Goal: Check status: Check status

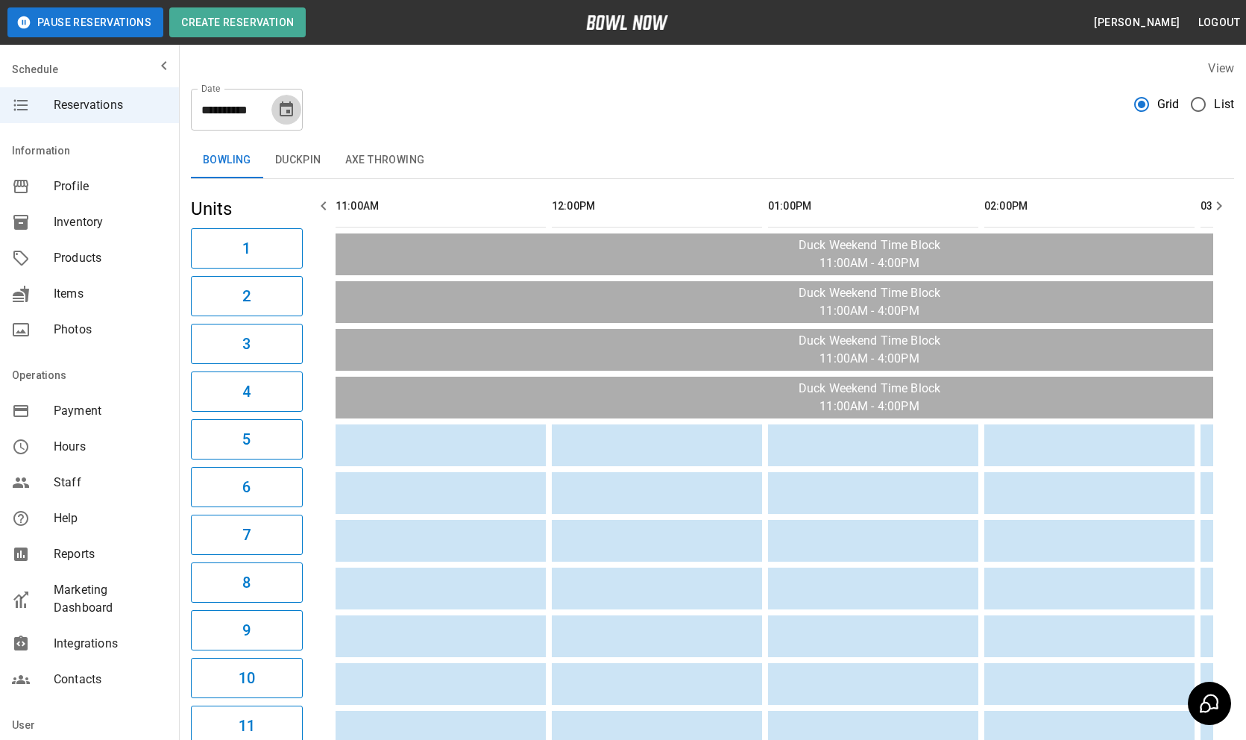
click at [291, 110] on icon "Choose date, selected date is Sep 6, 2025" at bounding box center [286, 110] width 18 height 18
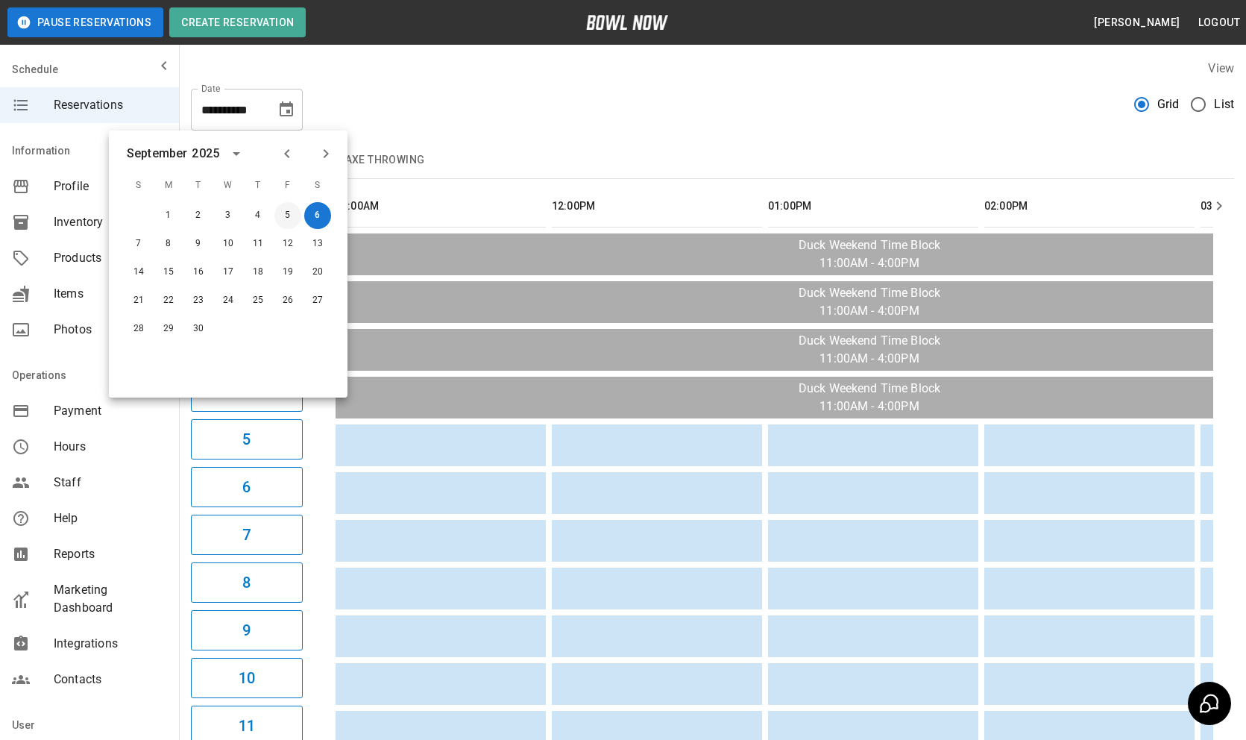
click at [287, 210] on button "5" at bounding box center [287, 215] width 27 height 27
type input "**********"
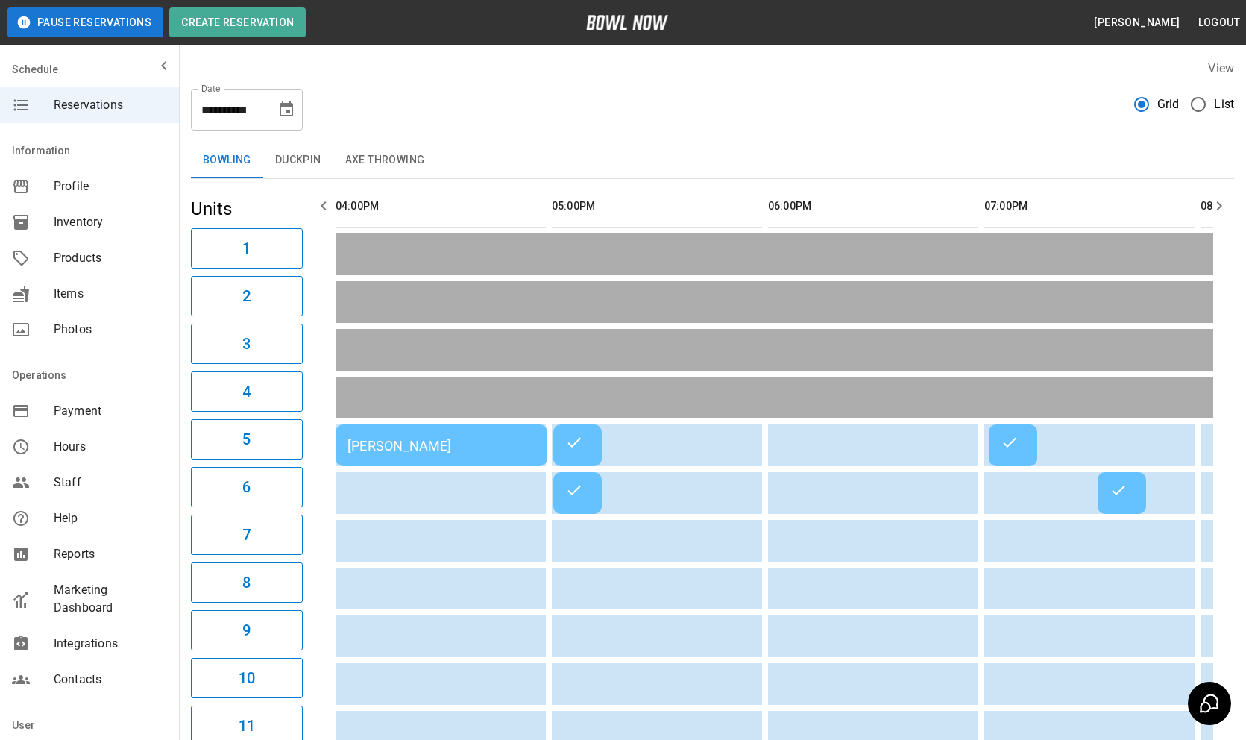
click at [580, 455] on td "[PERSON_NAME]" at bounding box center [577, 445] width 48 height 42
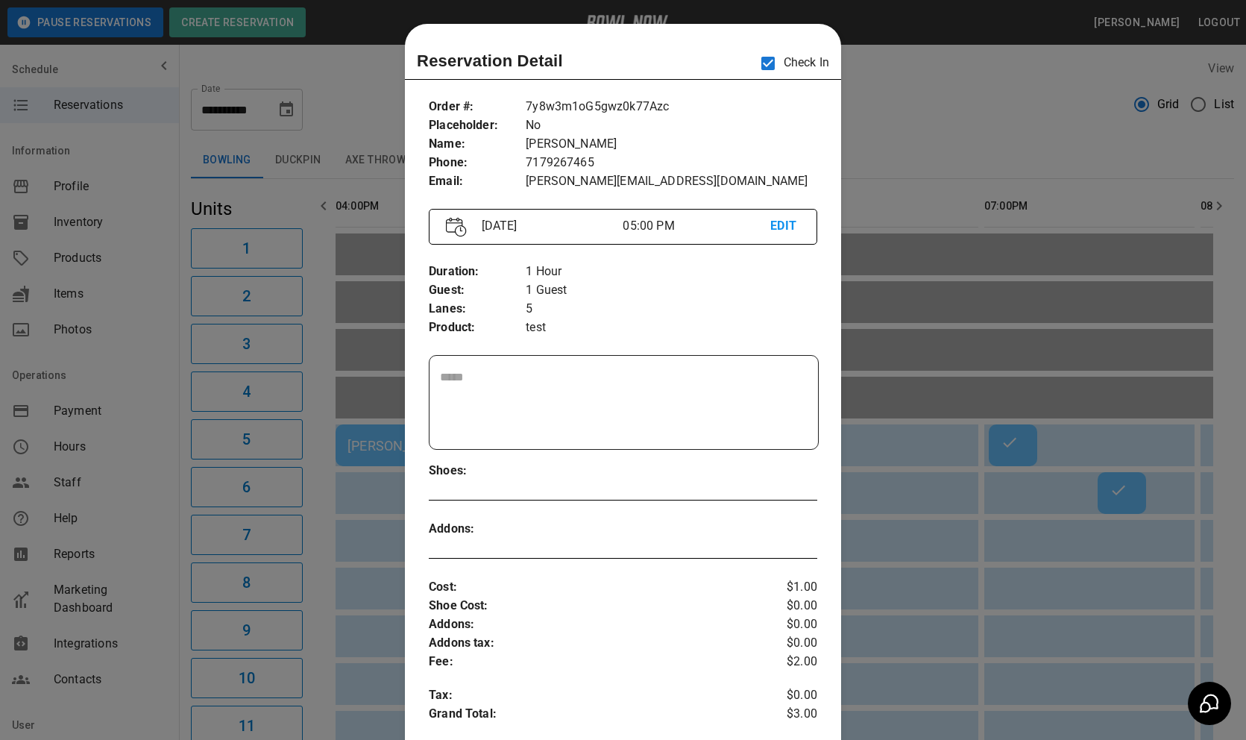
scroll to position [24, 0]
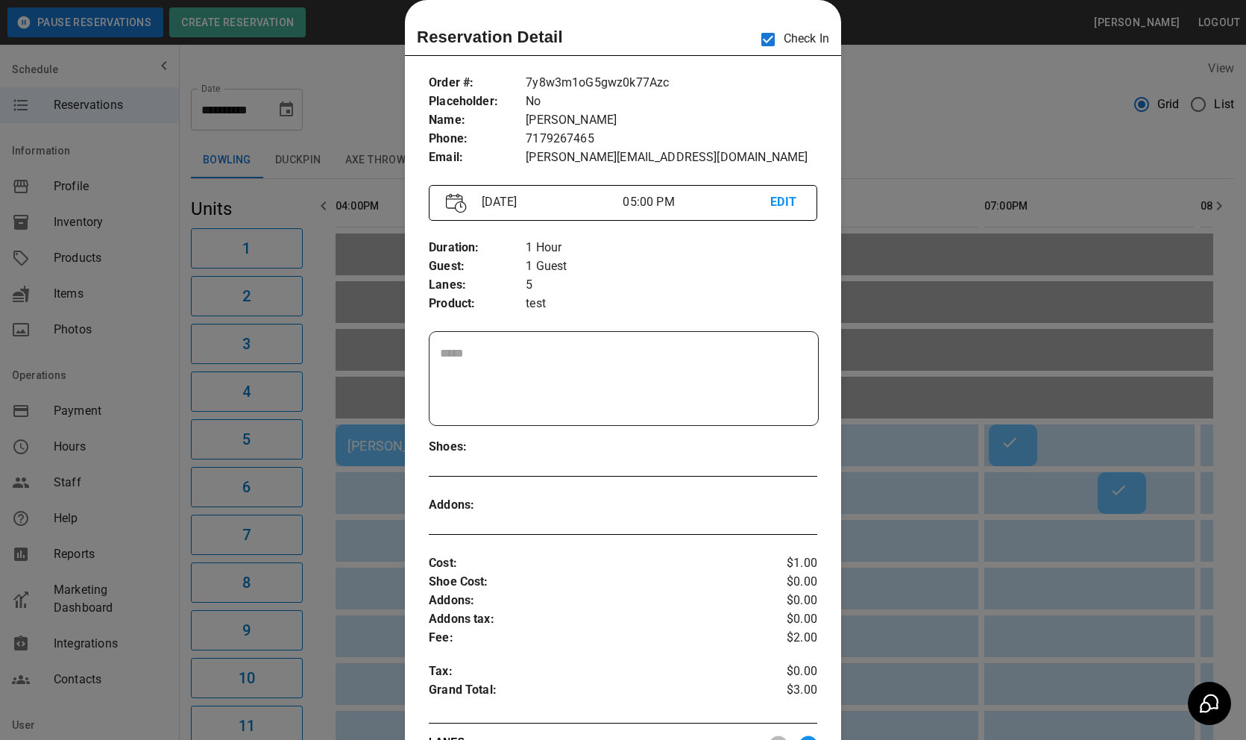
click at [897, 537] on div at bounding box center [623, 370] width 1246 height 740
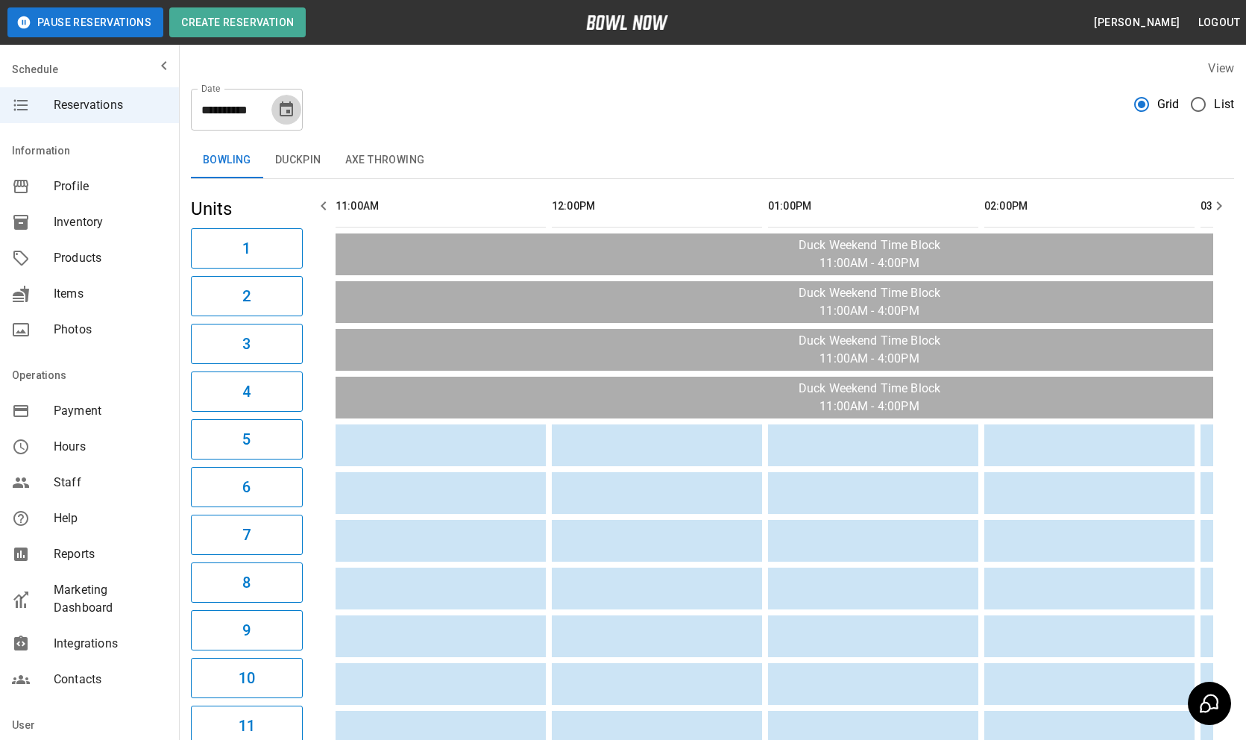
click at [283, 106] on icon "Choose date, selected date is Sep 6, 2025" at bounding box center [286, 108] width 13 height 15
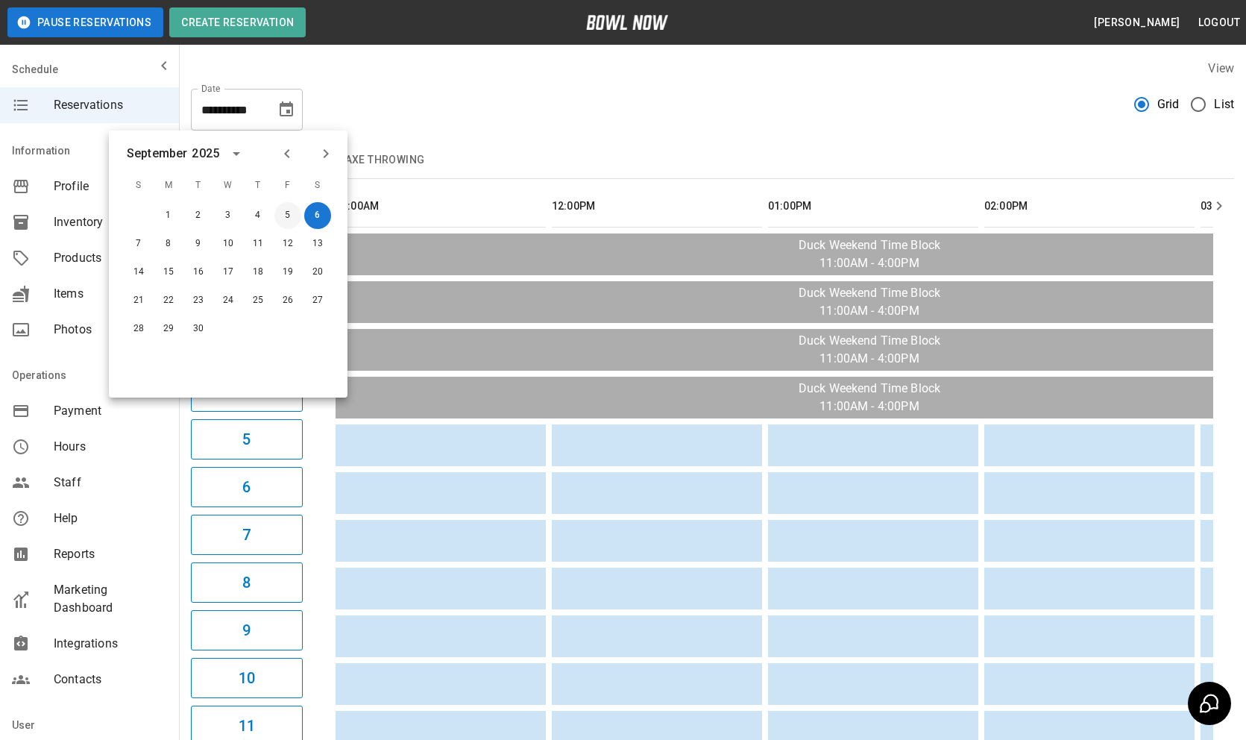
click at [283, 213] on button "5" at bounding box center [287, 215] width 27 height 27
type input "**********"
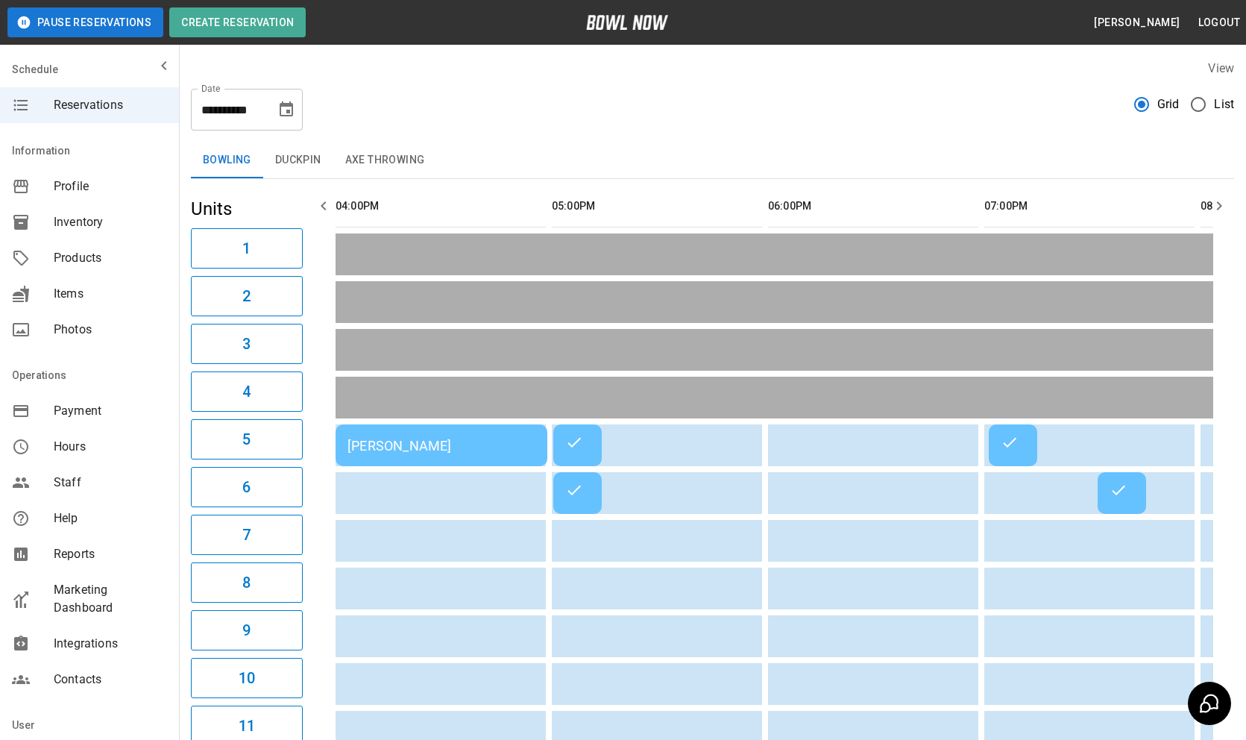
click at [447, 444] on div "[PERSON_NAME]" at bounding box center [442, 446] width 188 height 16
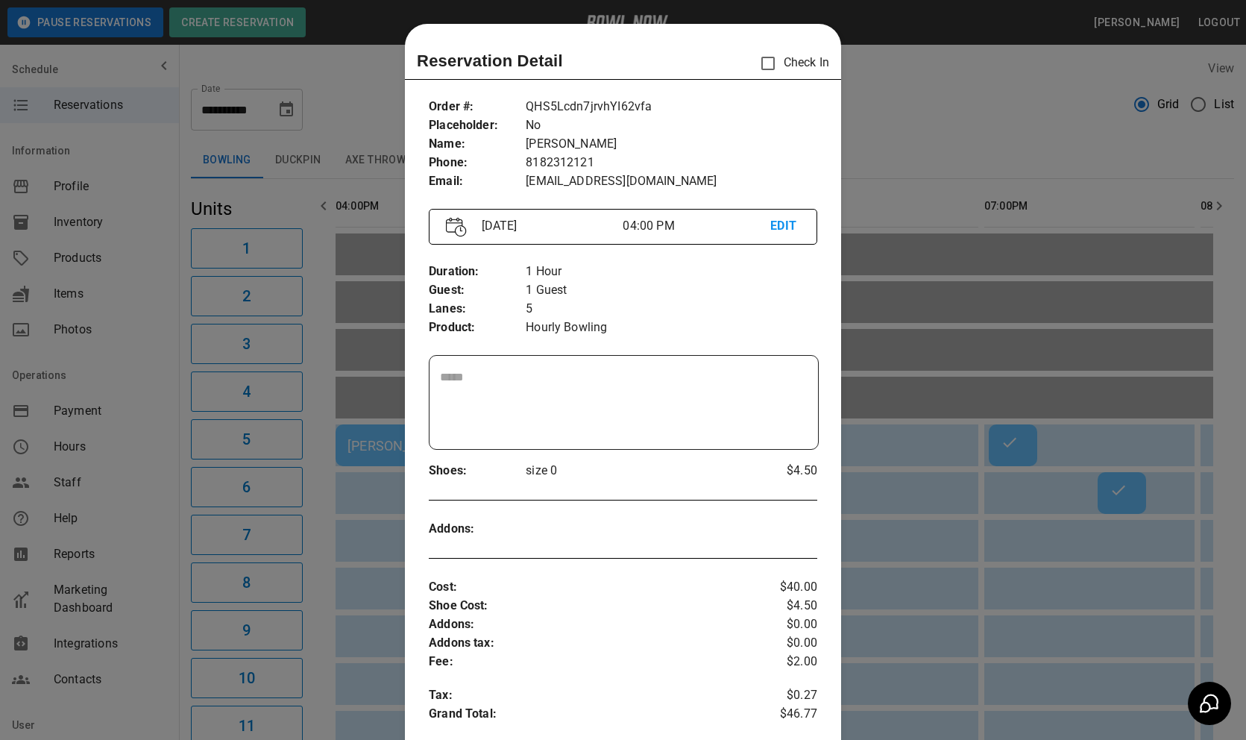
scroll to position [24, 0]
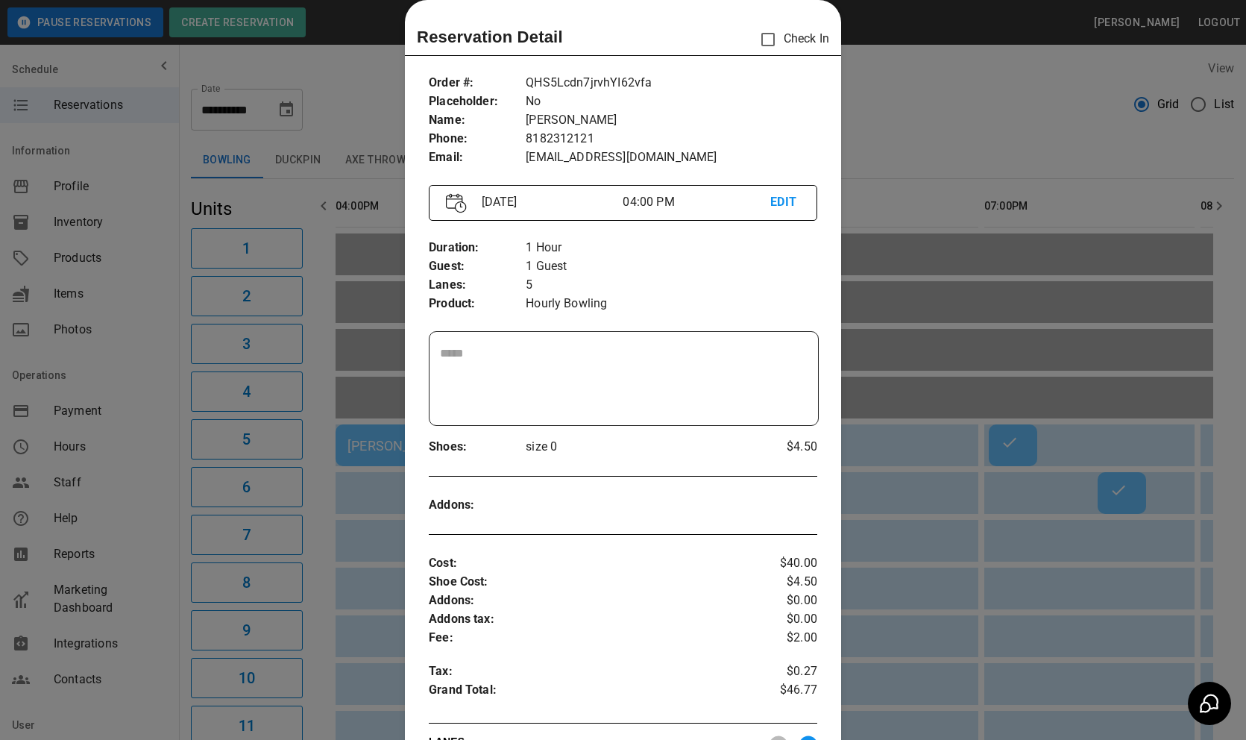
click at [986, 552] on div at bounding box center [623, 370] width 1246 height 740
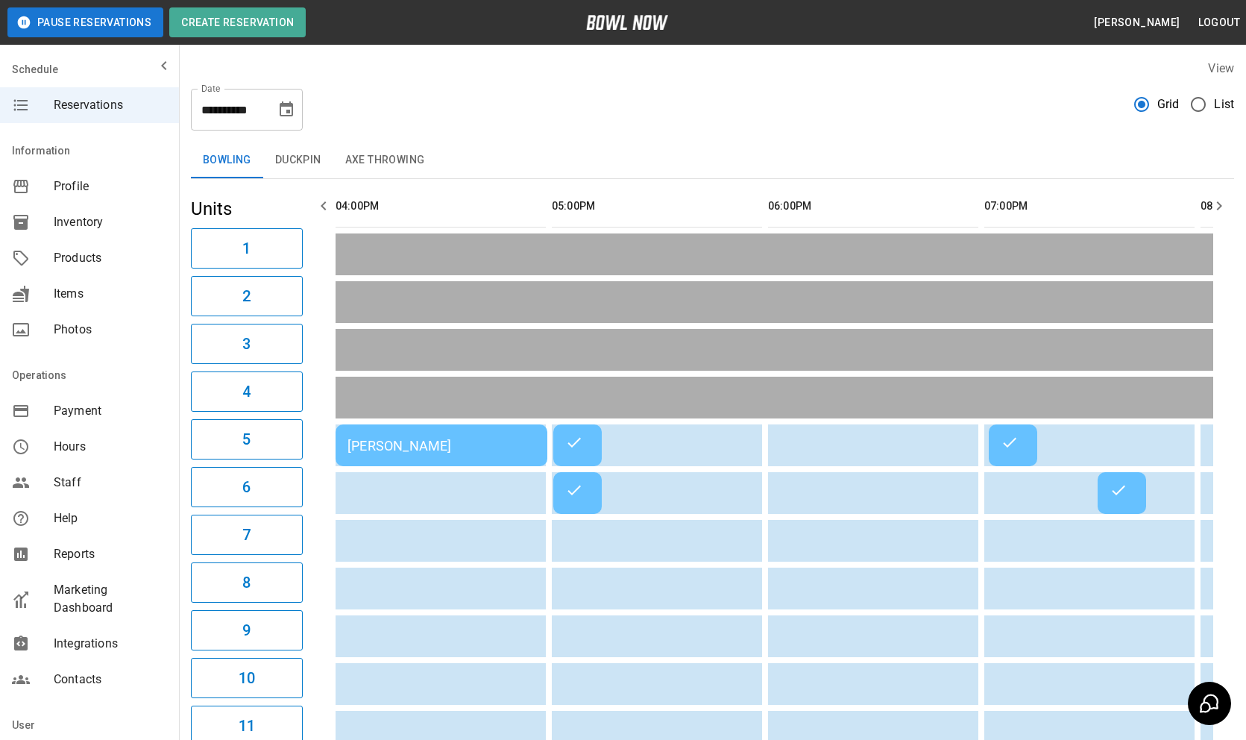
click at [571, 442] on icon "sticky table" at bounding box center [574, 442] width 18 height 18
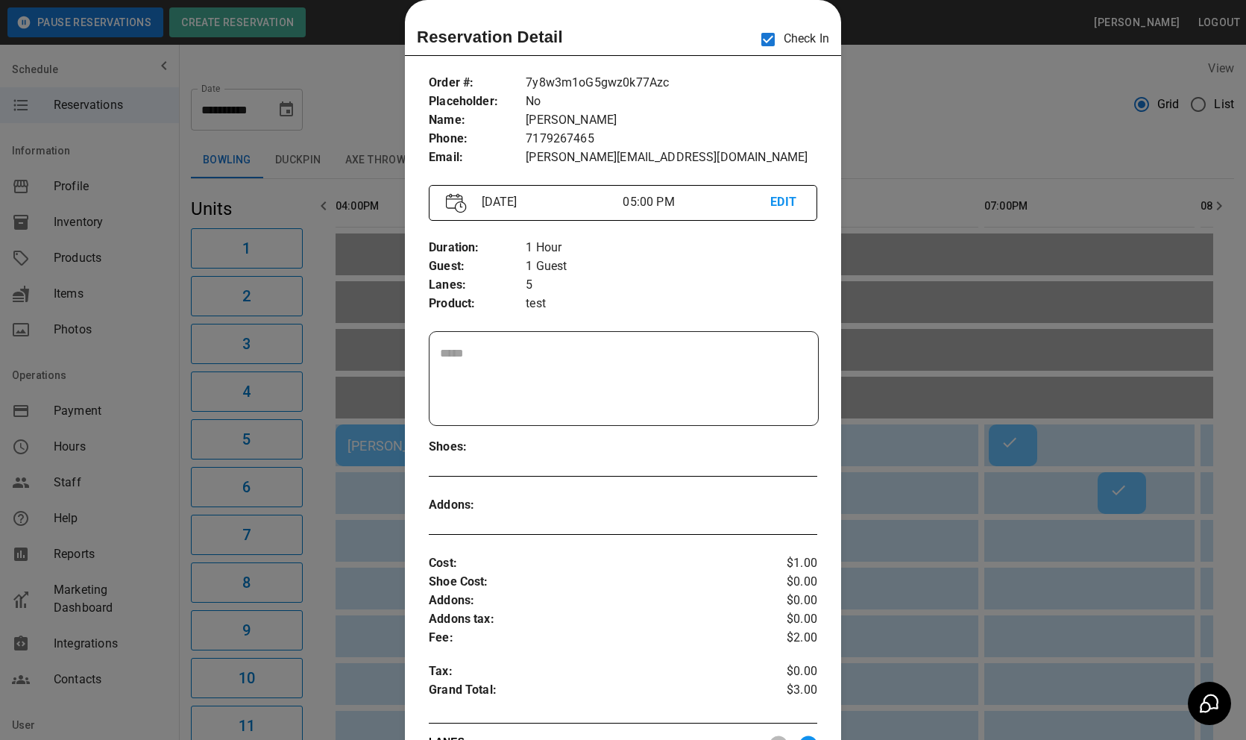
click at [982, 550] on div at bounding box center [623, 370] width 1246 height 740
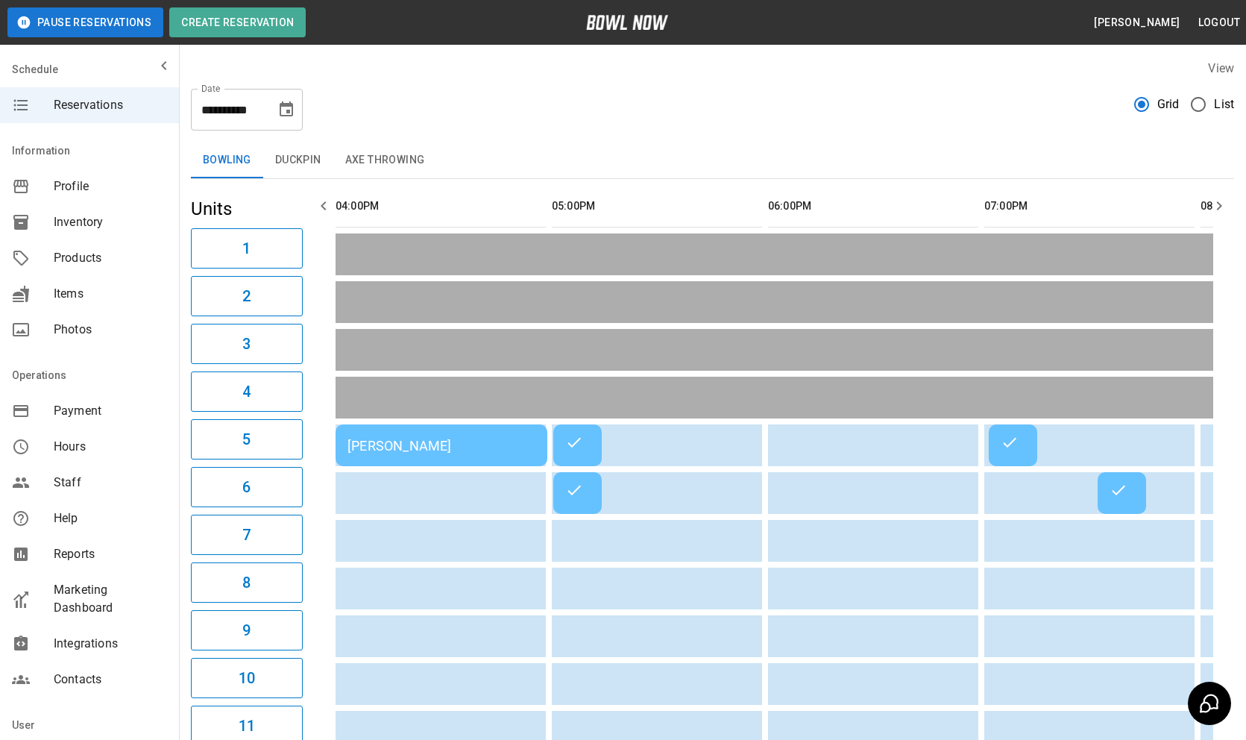
click at [1016, 444] on icon "sticky table" at bounding box center [1010, 442] width 18 height 18
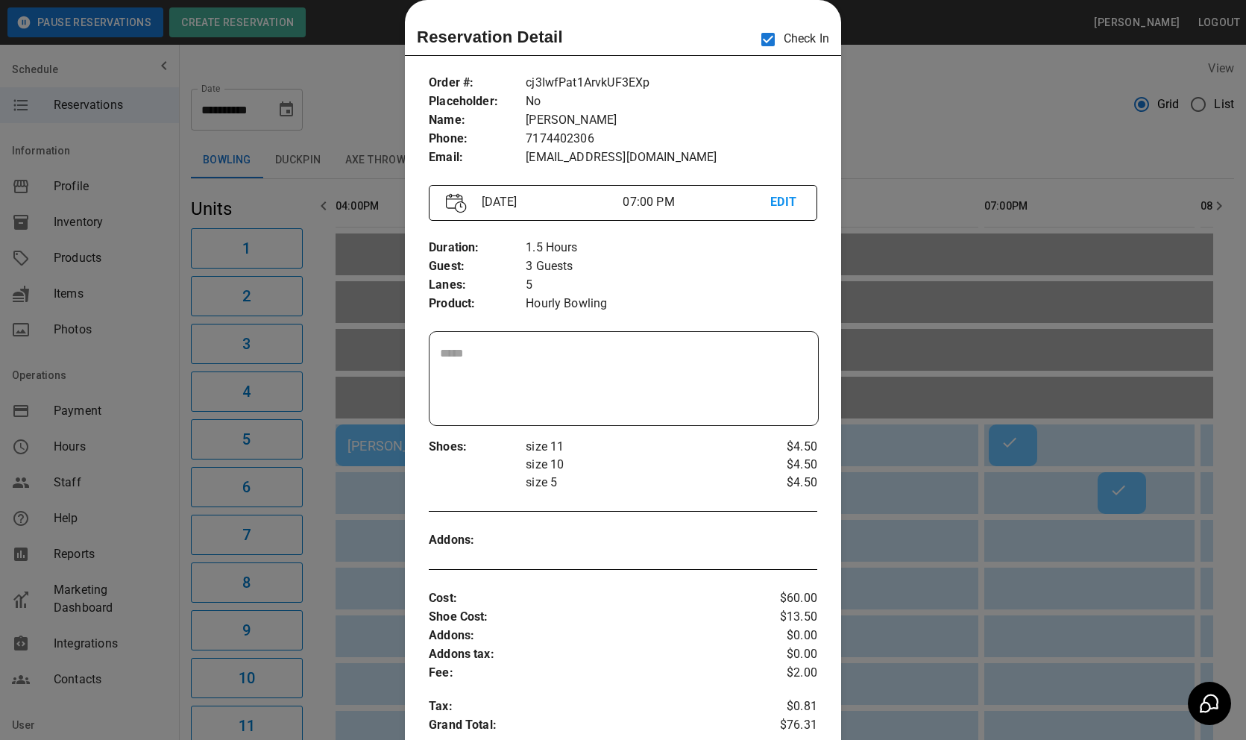
click at [1016, 444] on div at bounding box center [623, 370] width 1246 height 740
